Goal: Transaction & Acquisition: Purchase product/service

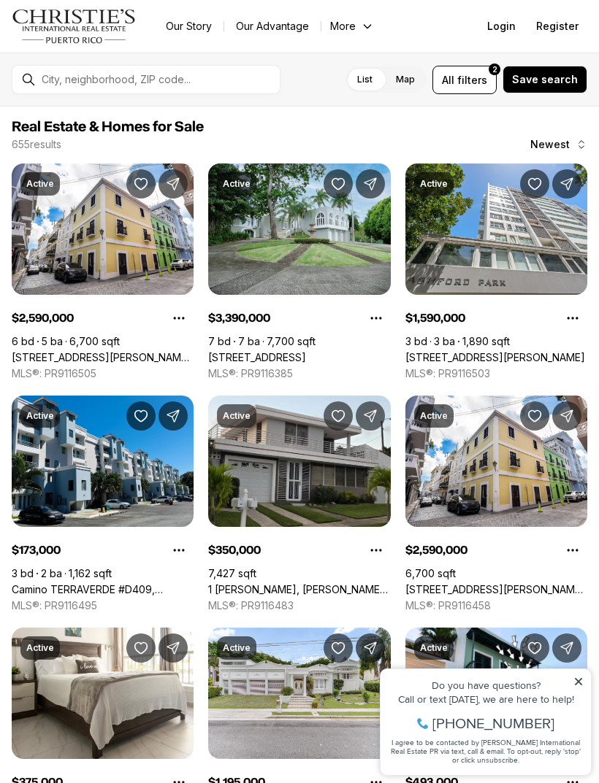
click at [469, 82] on span "filters" at bounding box center [472, 79] width 30 height 15
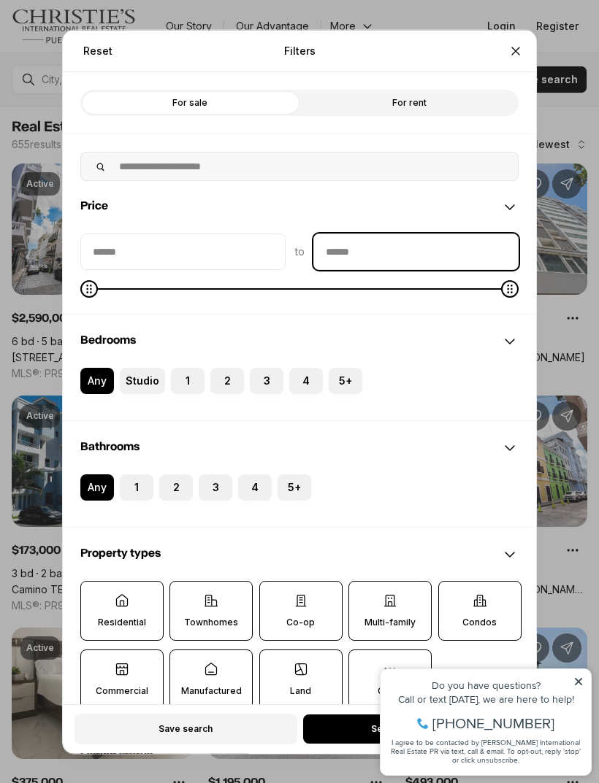
click at [442, 240] on input "priceMax" at bounding box center [416, 251] width 204 height 35
type input "********"
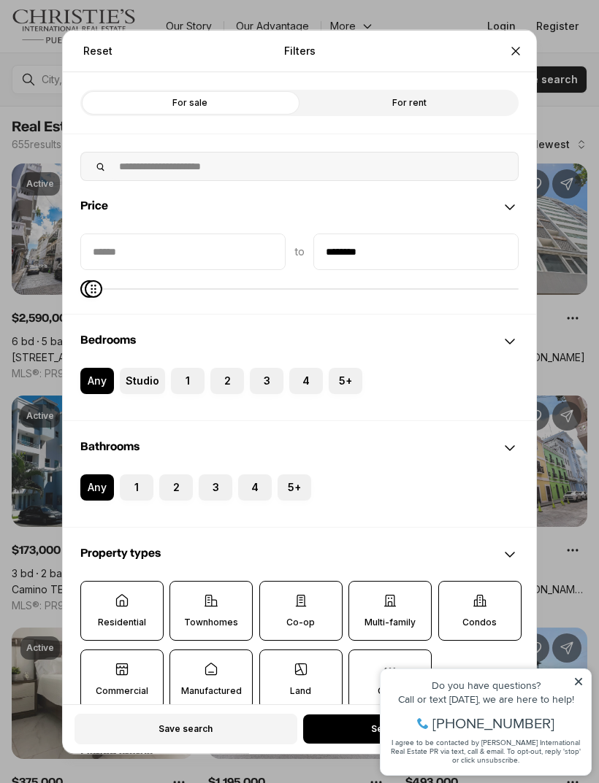
click at [299, 367] on button "4" at bounding box center [296, 374] width 15 height 15
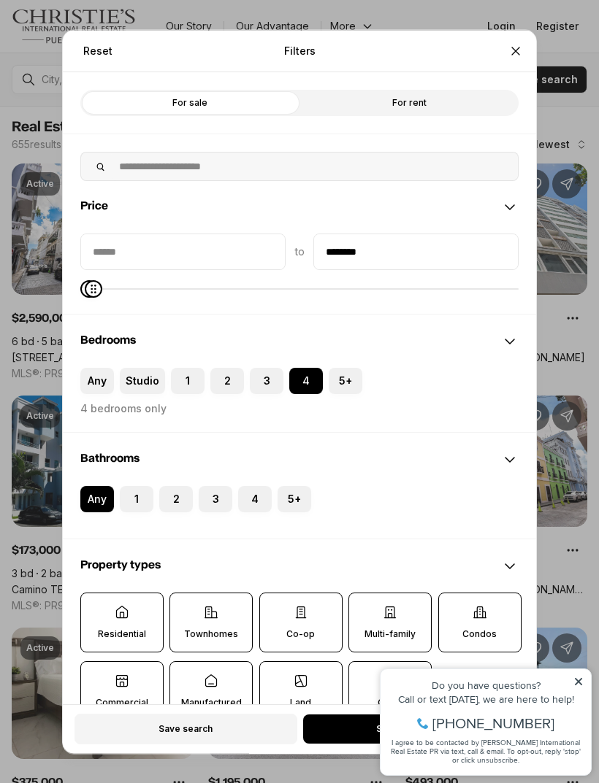
click at [172, 485] on button "2" at bounding box center [166, 492] width 15 height 15
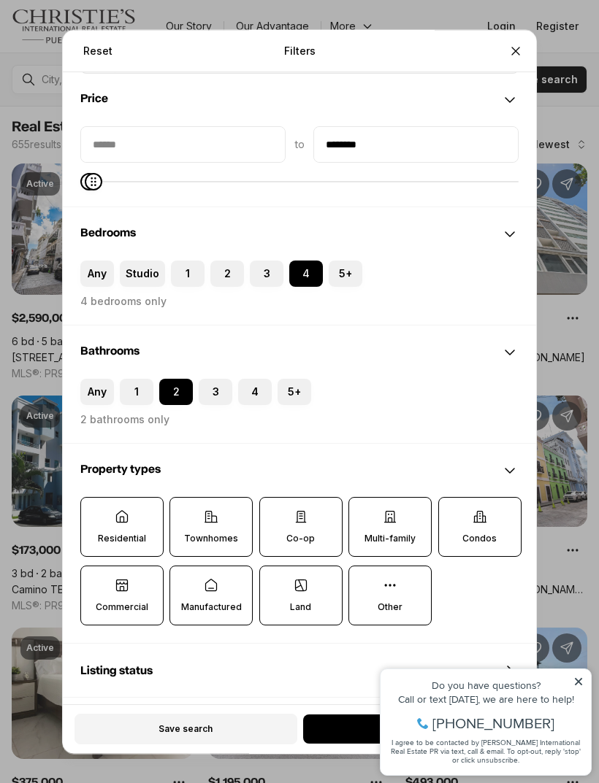
scroll to position [115, 0]
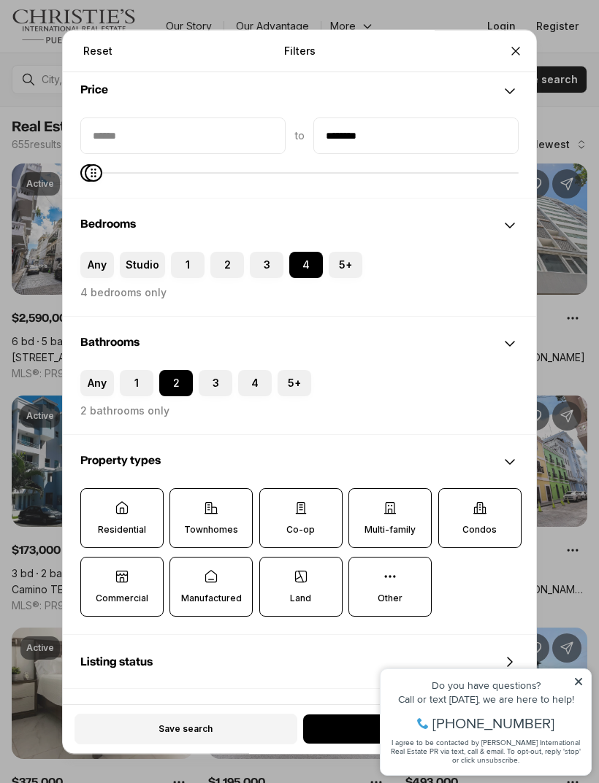
click at [142, 524] on p "Residential" at bounding box center [122, 530] width 48 height 12
click at [96, 503] on button "Residential" at bounding box center [88, 496] width 15 height 15
click at [141, 525] on p "Residential" at bounding box center [123, 531] width 48 height 12
click at [96, 504] on button "Residential" at bounding box center [89, 497] width 15 height 15
click at [207, 501] on icon at bounding box center [211, 508] width 15 height 15
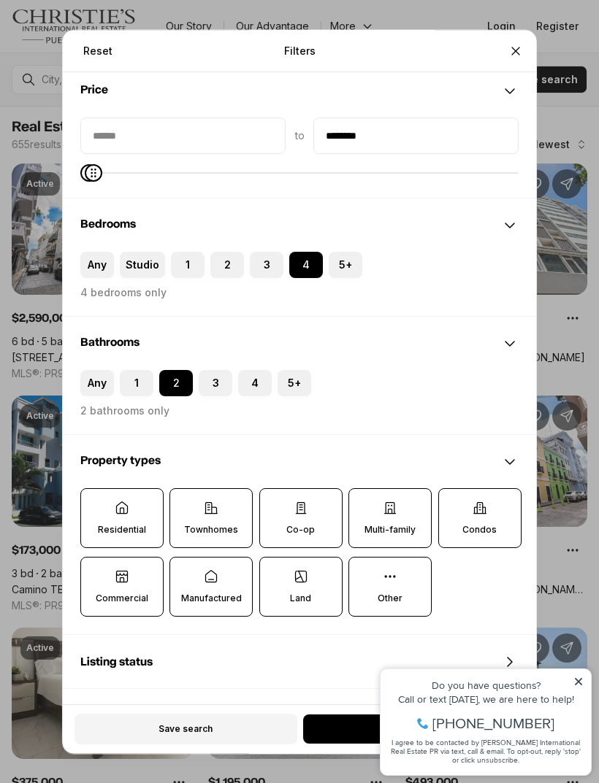
click at [185, 491] on button "Townhomes" at bounding box center [177, 496] width 15 height 15
click at [299, 503] on icon at bounding box center [300, 508] width 9 height 11
click at [274, 493] on button "Co-op" at bounding box center [267, 496] width 15 height 15
click at [373, 491] on label "Multi-family" at bounding box center [389, 518] width 83 height 60
click at [363, 491] on button "Multi-family" at bounding box center [356, 496] width 15 height 15
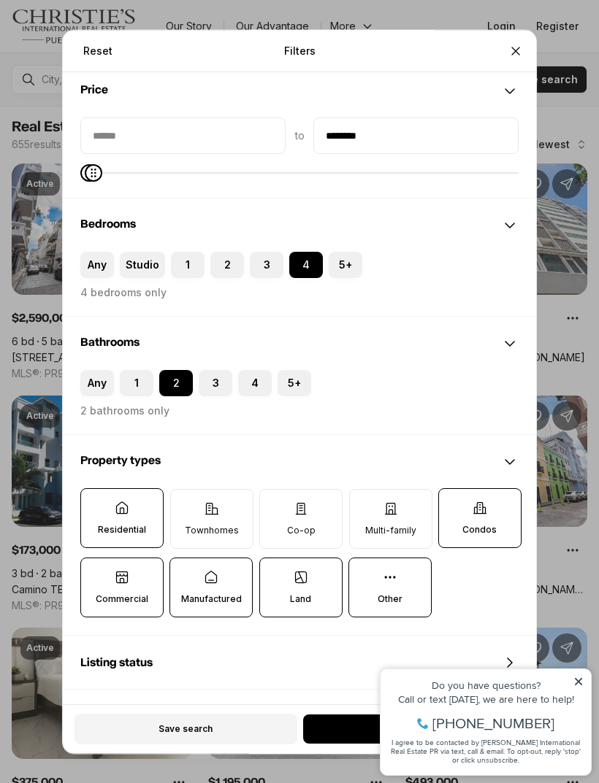
click at [469, 501] on label "Condos" at bounding box center [479, 518] width 83 height 60
click at [453, 501] on button "Condos" at bounding box center [446, 496] width 15 height 15
click at [415, 558] on label "Other" at bounding box center [389, 588] width 83 height 60
click at [363, 558] on button "Other" at bounding box center [356, 565] width 15 height 15
click at [330, 563] on label "Land" at bounding box center [300, 588] width 83 height 60
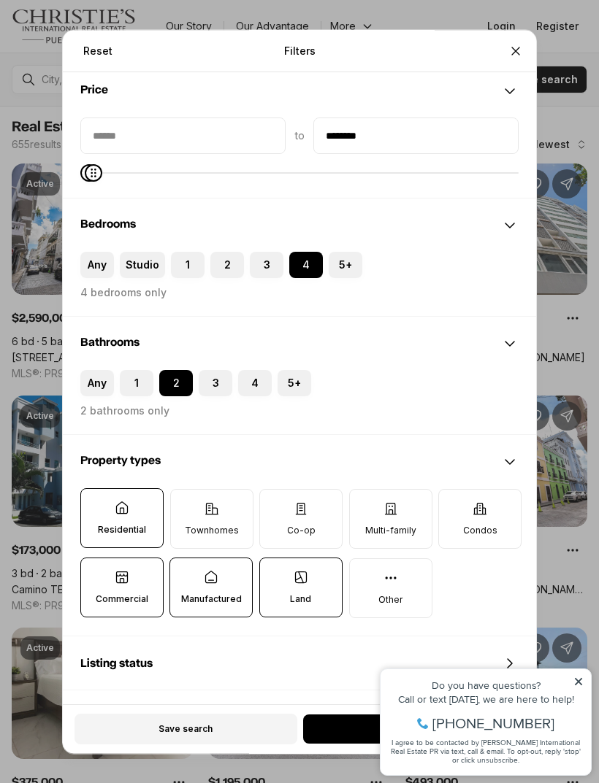
click at [274, 563] on button "Land" at bounding box center [267, 565] width 15 height 15
click at [143, 593] on p "Commercial" at bounding box center [122, 599] width 53 height 12
click at [96, 573] on button "Commercial" at bounding box center [88, 565] width 15 height 15
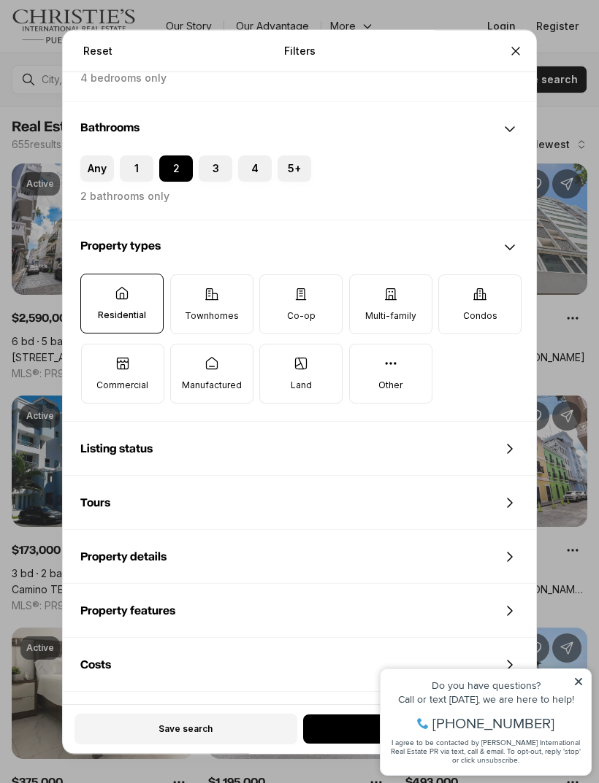
scroll to position [330, 0]
click at [331, 744] on button "See 1 property" at bounding box center [413, 729] width 221 height 29
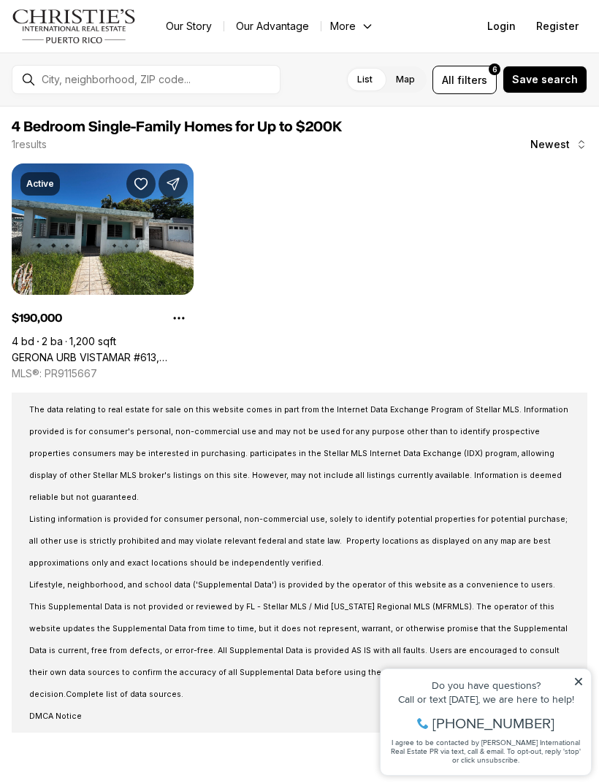
click at [582, 677] on icon at bounding box center [578, 682] width 10 height 10
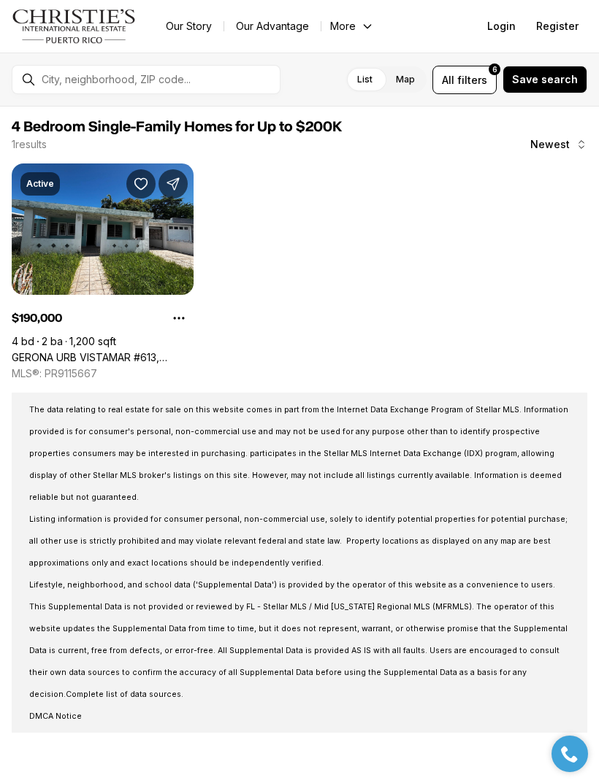
click at [483, 76] on span "filters" at bounding box center [472, 79] width 30 height 15
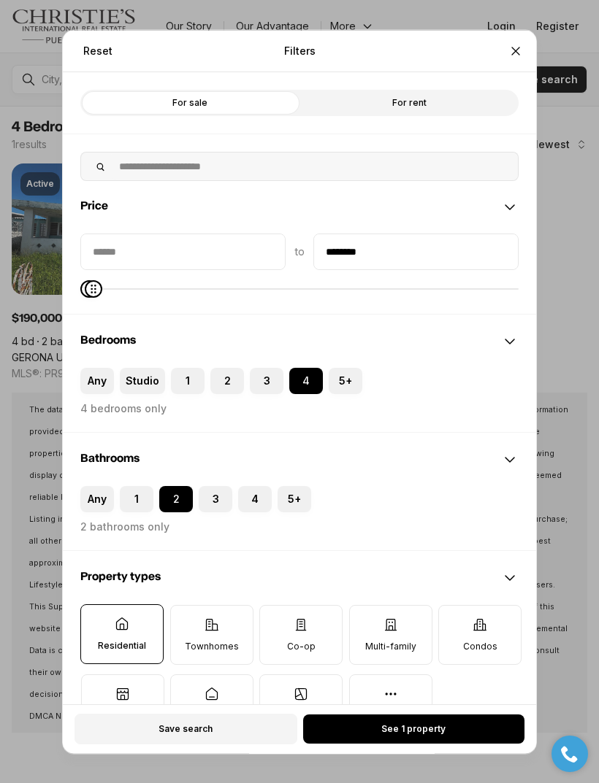
click at [513, 43] on icon "Close" at bounding box center [515, 50] width 15 height 15
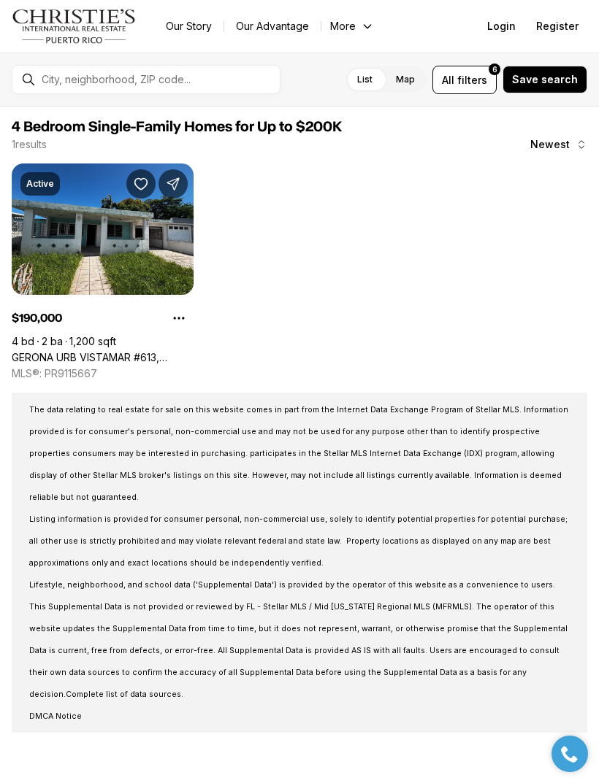
click at [420, 85] on label "Map" at bounding box center [405, 79] width 42 height 26
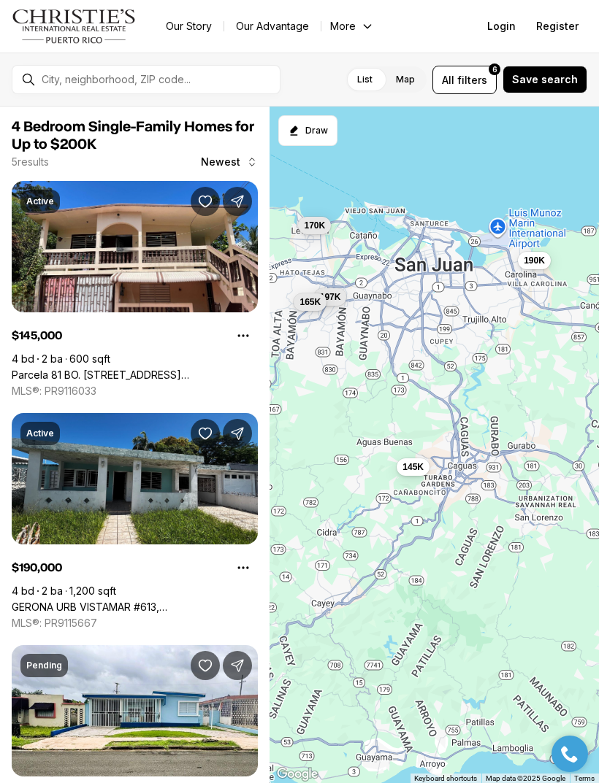
click at [193, 70] on div at bounding box center [158, 79] width 244 height 23
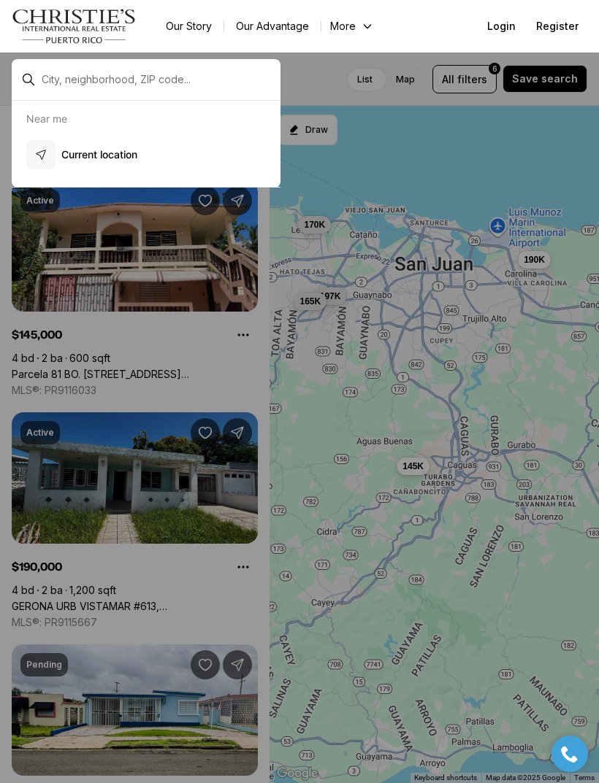
click at [111, 85] on input "text" at bounding box center [158, 80] width 232 height 12
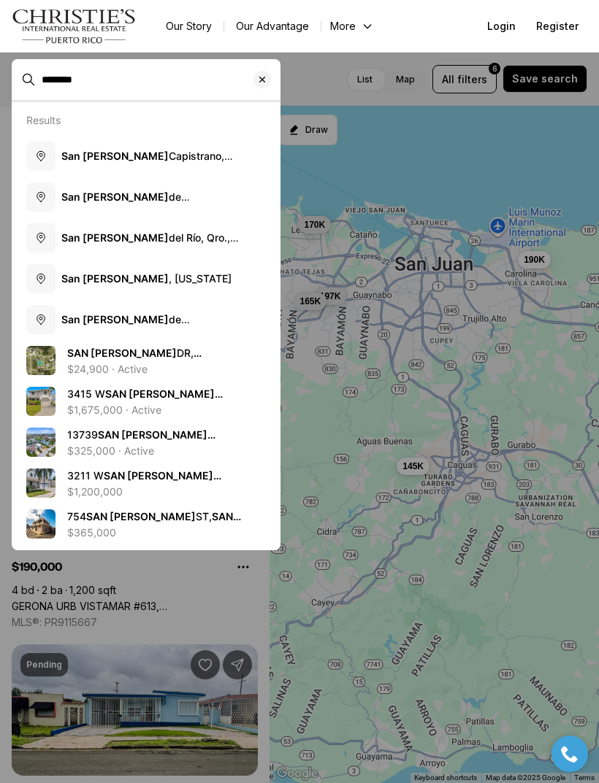
type input "********"
click at [99, 284] on b "San [PERSON_NAME]" at bounding box center [114, 278] width 107 height 12
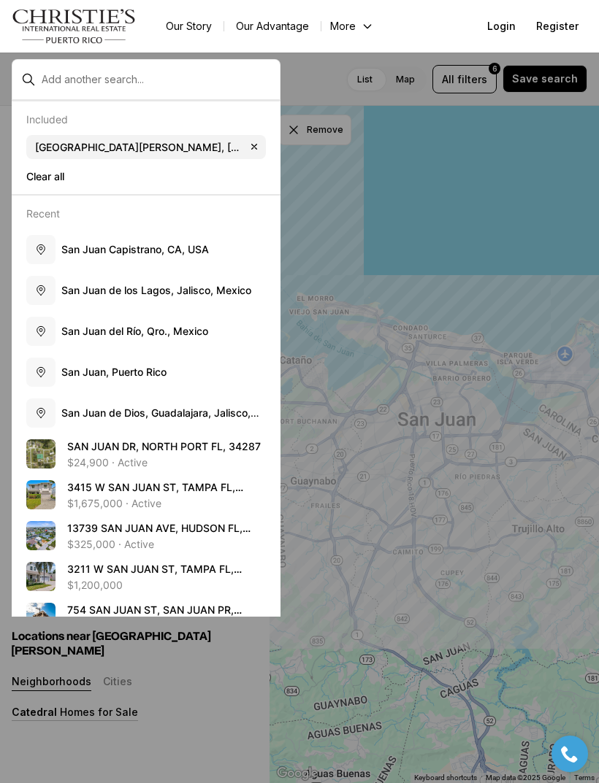
click at [552, 226] on div at bounding box center [299, 391] width 599 height 783
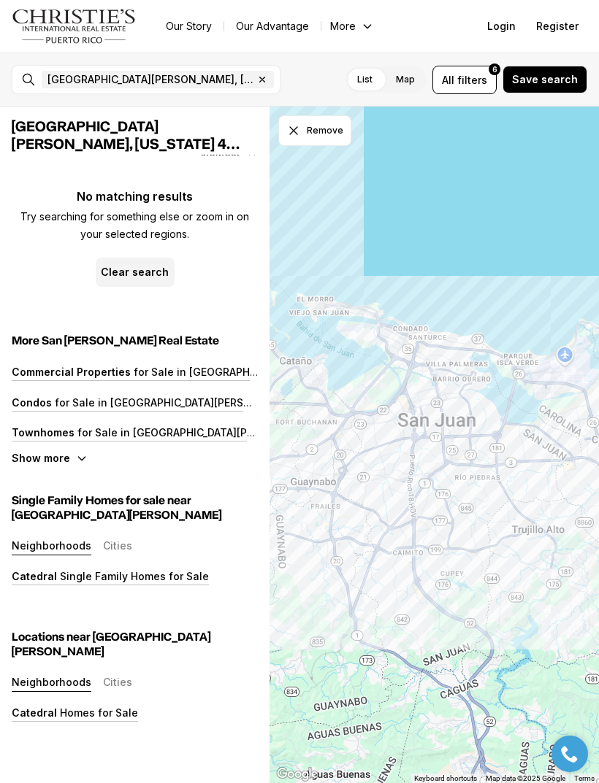
click at [474, 87] on span "filters" at bounding box center [472, 79] width 30 height 15
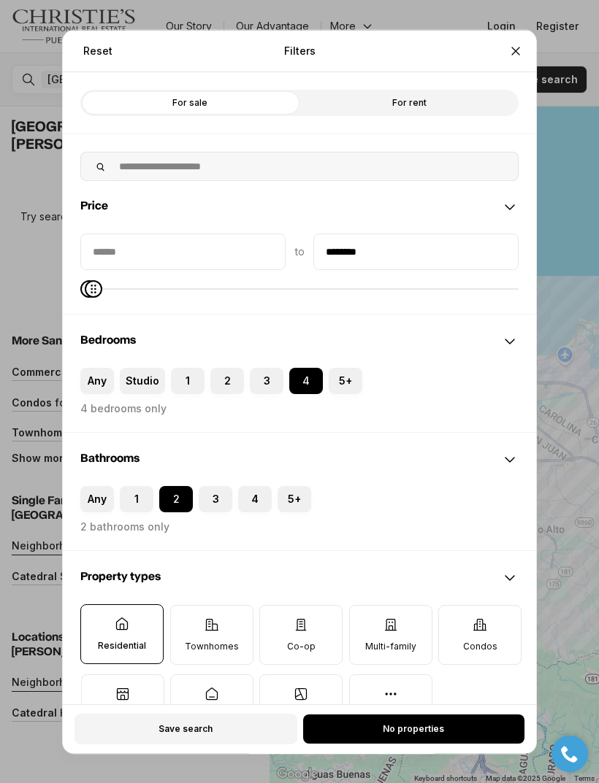
click at [99, 369] on label "Any" at bounding box center [97, 380] width 34 height 26
click at [95, 369] on button "Any" at bounding box center [87, 374] width 15 height 15
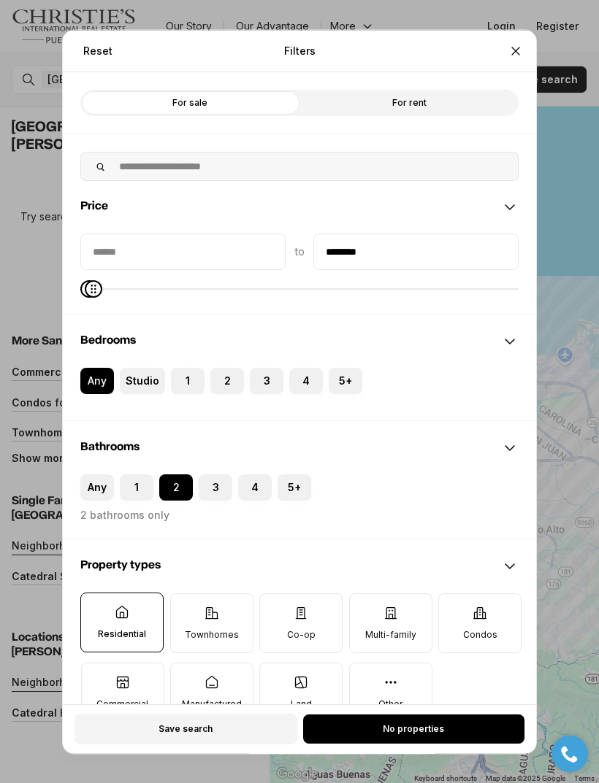
click at [88, 475] on label "Any" at bounding box center [97, 487] width 34 height 26
click at [88, 475] on button "Any" at bounding box center [87, 481] width 15 height 15
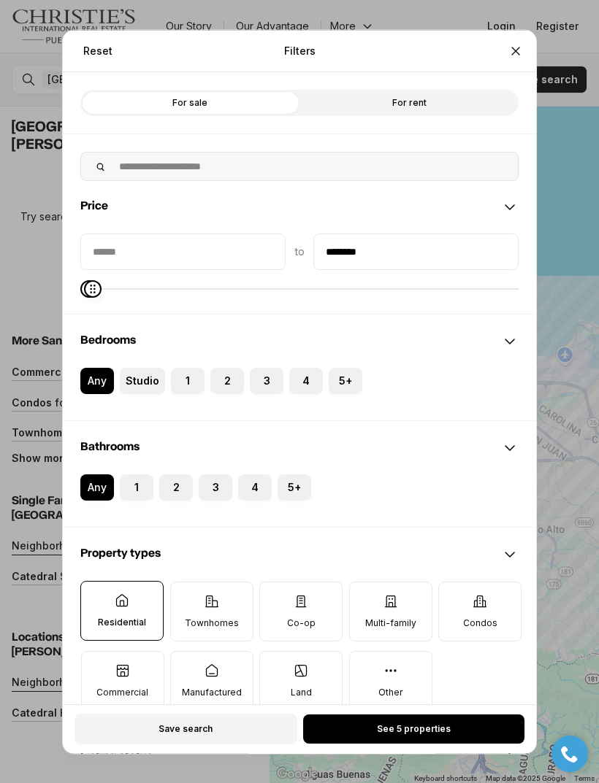
type input "********"
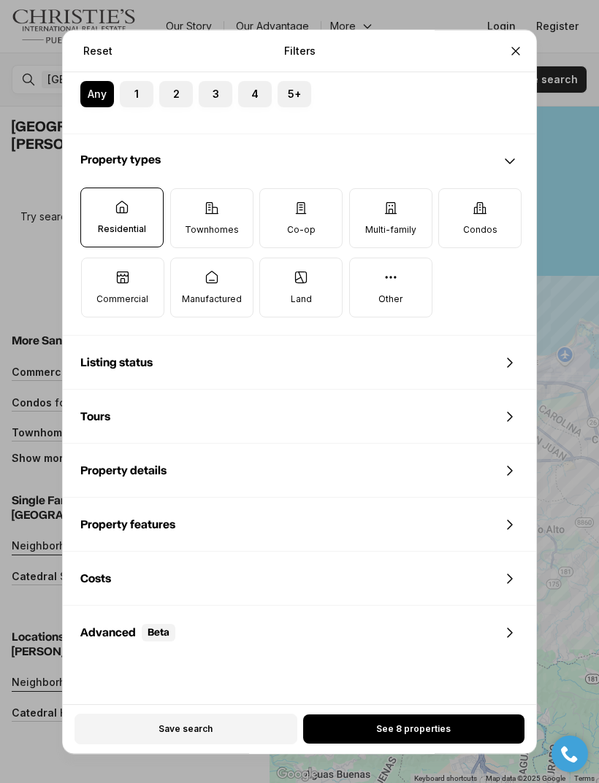
scroll to position [393, 0]
click at [213, 202] on icon at bounding box center [212, 207] width 12 height 11
click at [185, 191] on button "Townhomes" at bounding box center [178, 196] width 15 height 15
click at [395, 202] on icon at bounding box center [390, 207] width 11 height 11
click at [364, 189] on button "Multi-family" at bounding box center [357, 196] width 15 height 15
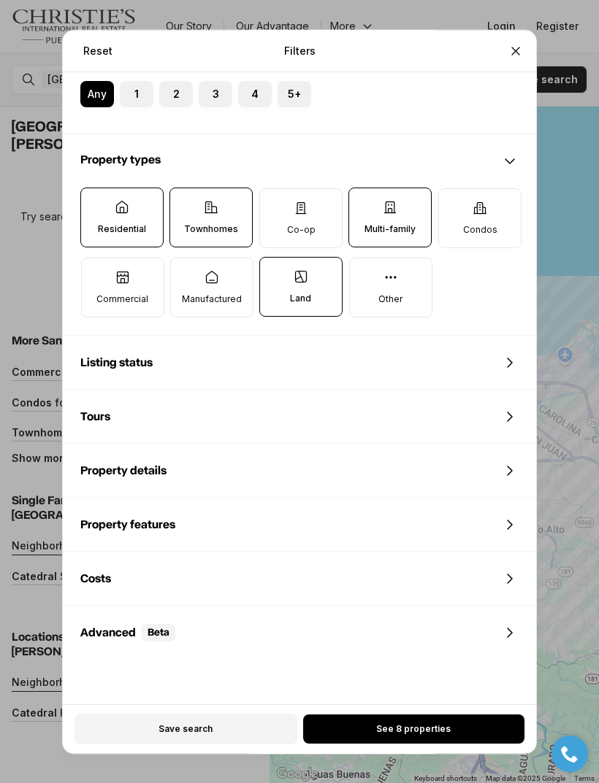
click at [499, 188] on label "Condos" at bounding box center [479, 218] width 83 height 60
click at [453, 189] on button "Condos" at bounding box center [446, 196] width 15 height 15
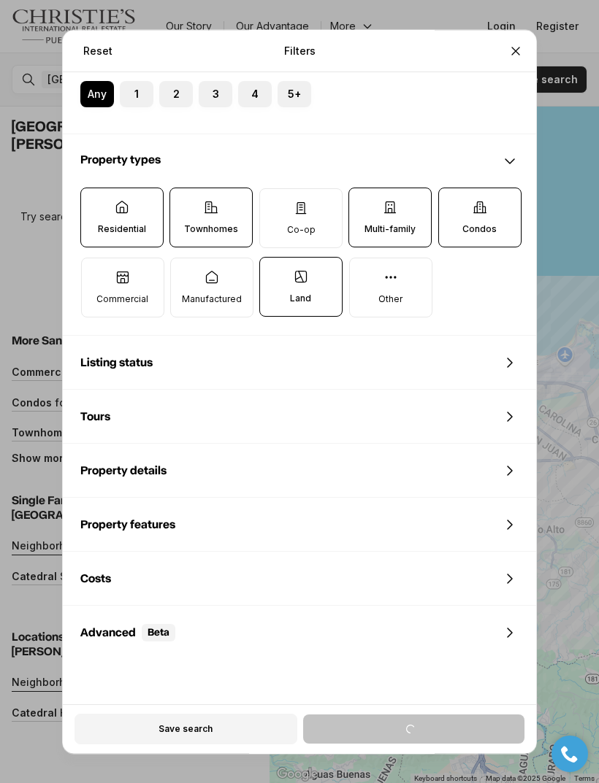
click at [197, 293] on p "Manufactured" at bounding box center [212, 299] width 60 height 12
click at [185, 273] on button "Manufactured" at bounding box center [178, 265] width 15 height 15
click at [496, 188] on label "Condos" at bounding box center [479, 218] width 83 height 60
click at [453, 188] on button "Condos" at bounding box center [446, 195] width 15 height 15
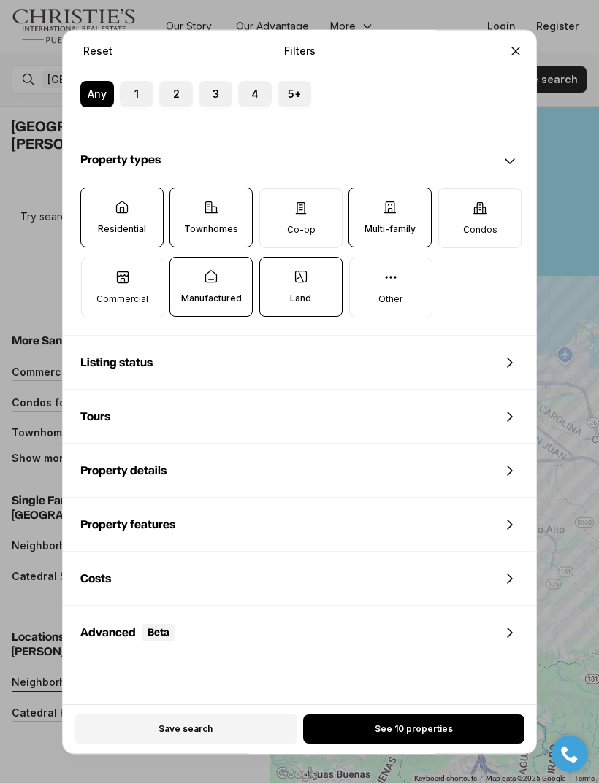
click at [323, 188] on label "Co-op" at bounding box center [300, 218] width 83 height 60
click at [274, 189] on button "Co-op" at bounding box center [267, 196] width 15 height 15
click at [115, 270] on icon at bounding box center [122, 277] width 15 height 15
click at [96, 261] on button "Commercial" at bounding box center [89, 265] width 15 height 15
click at [476, 744] on button "See 14 properties" at bounding box center [413, 729] width 221 height 29
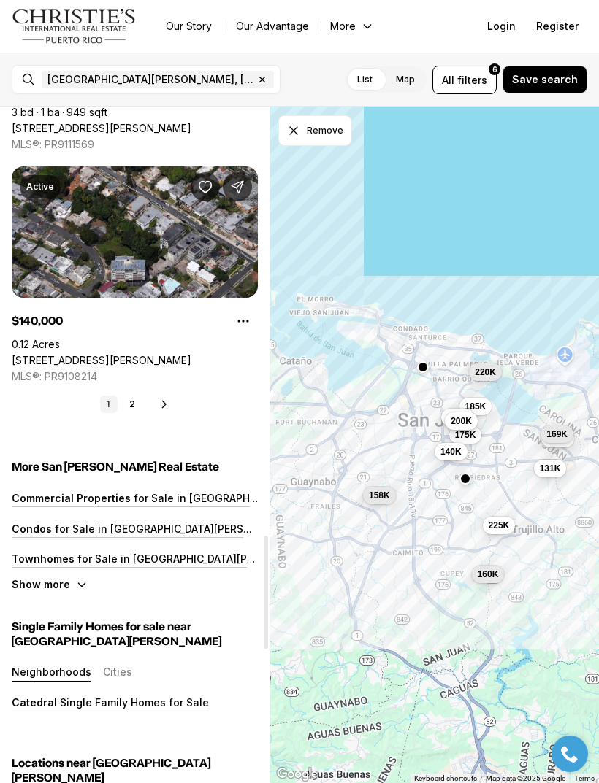
scroll to position [2572, 0]
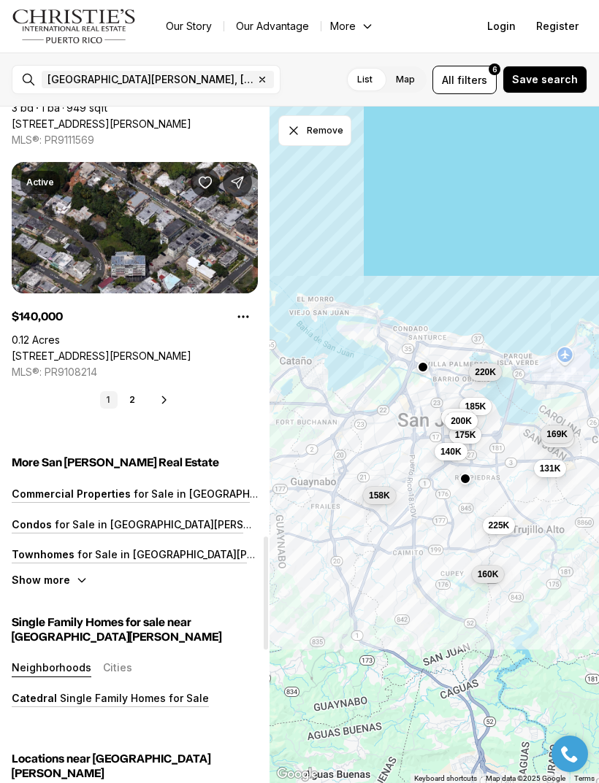
click at [130, 399] on link "2" at bounding box center [132, 400] width 18 height 18
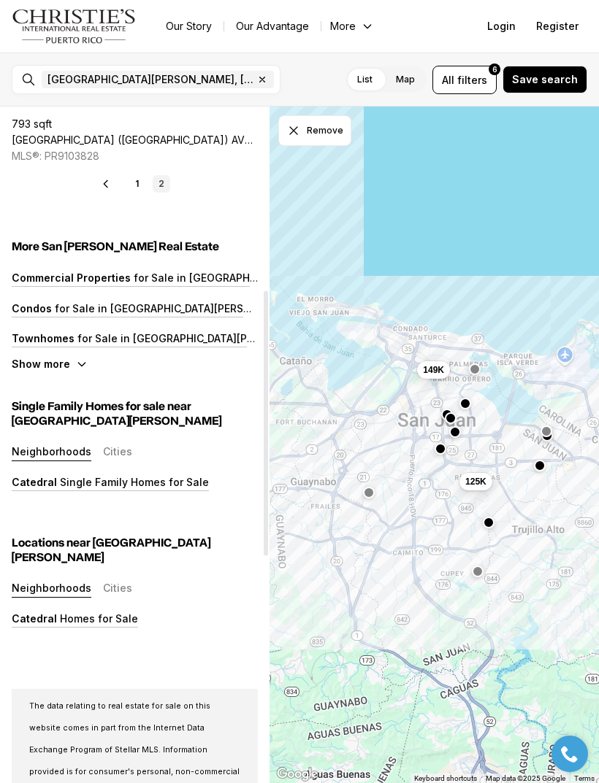
scroll to position [468, 0]
